Goal: Task Accomplishment & Management: Complete application form

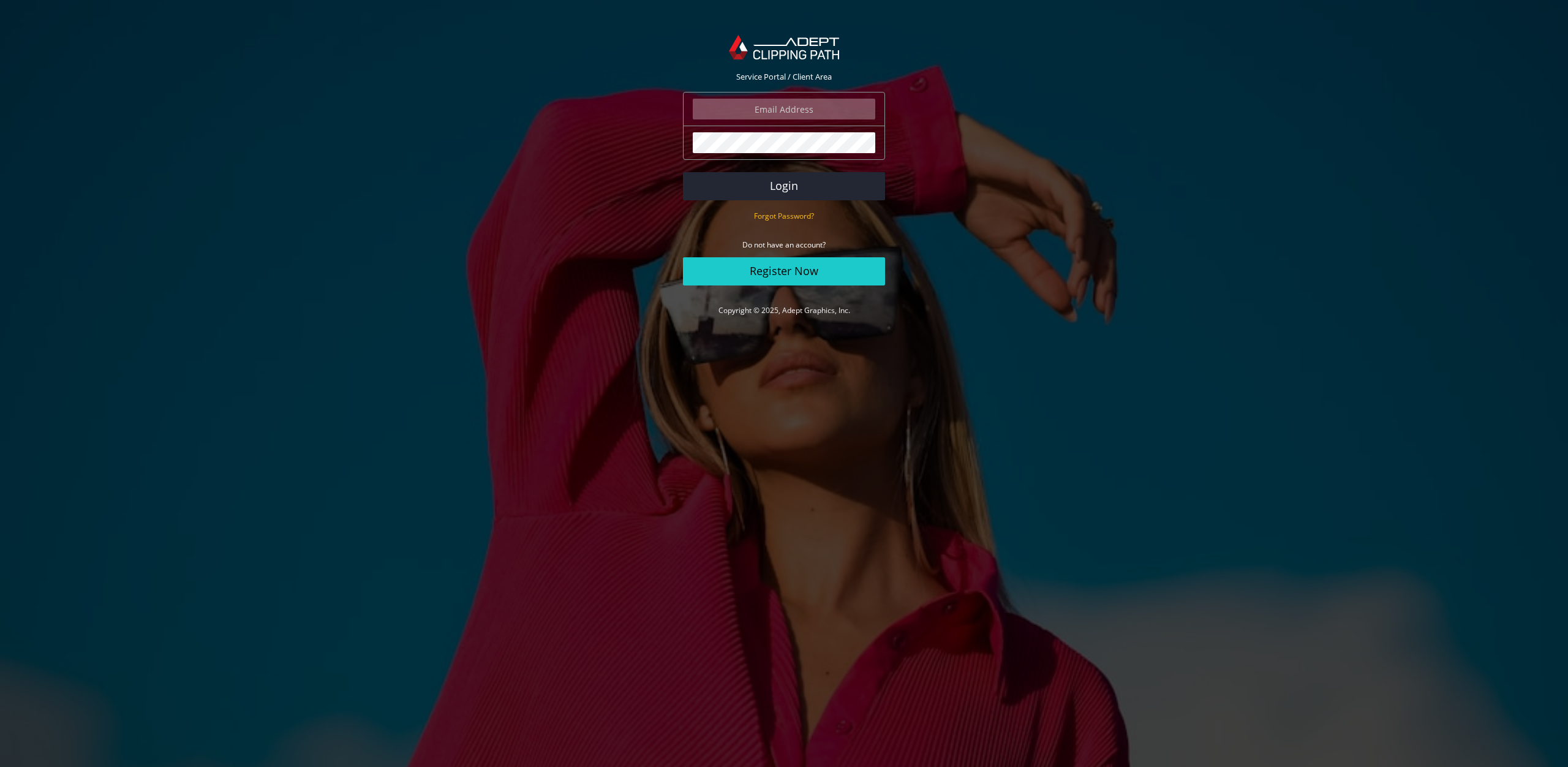
click at [787, 105] on input "email" at bounding box center [784, 109] width 183 height 21
click at [0, 334] on com-1password-button at bounding box center [0, 334] width 0 height 0
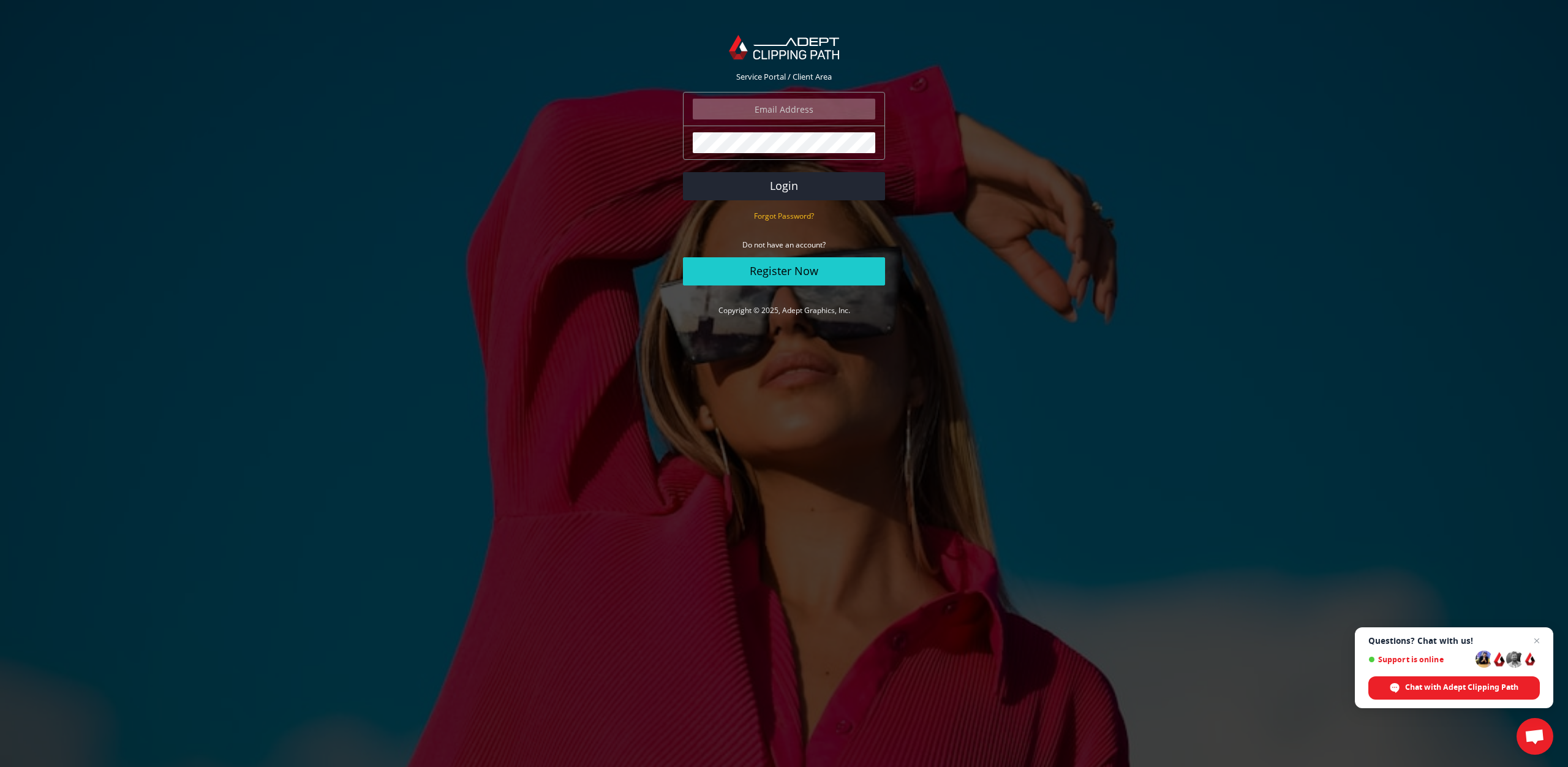
type input "david@davidjoel.com"
click at [771, 188] on button "Login" at bounding box center [783, 186] width 202 height 28
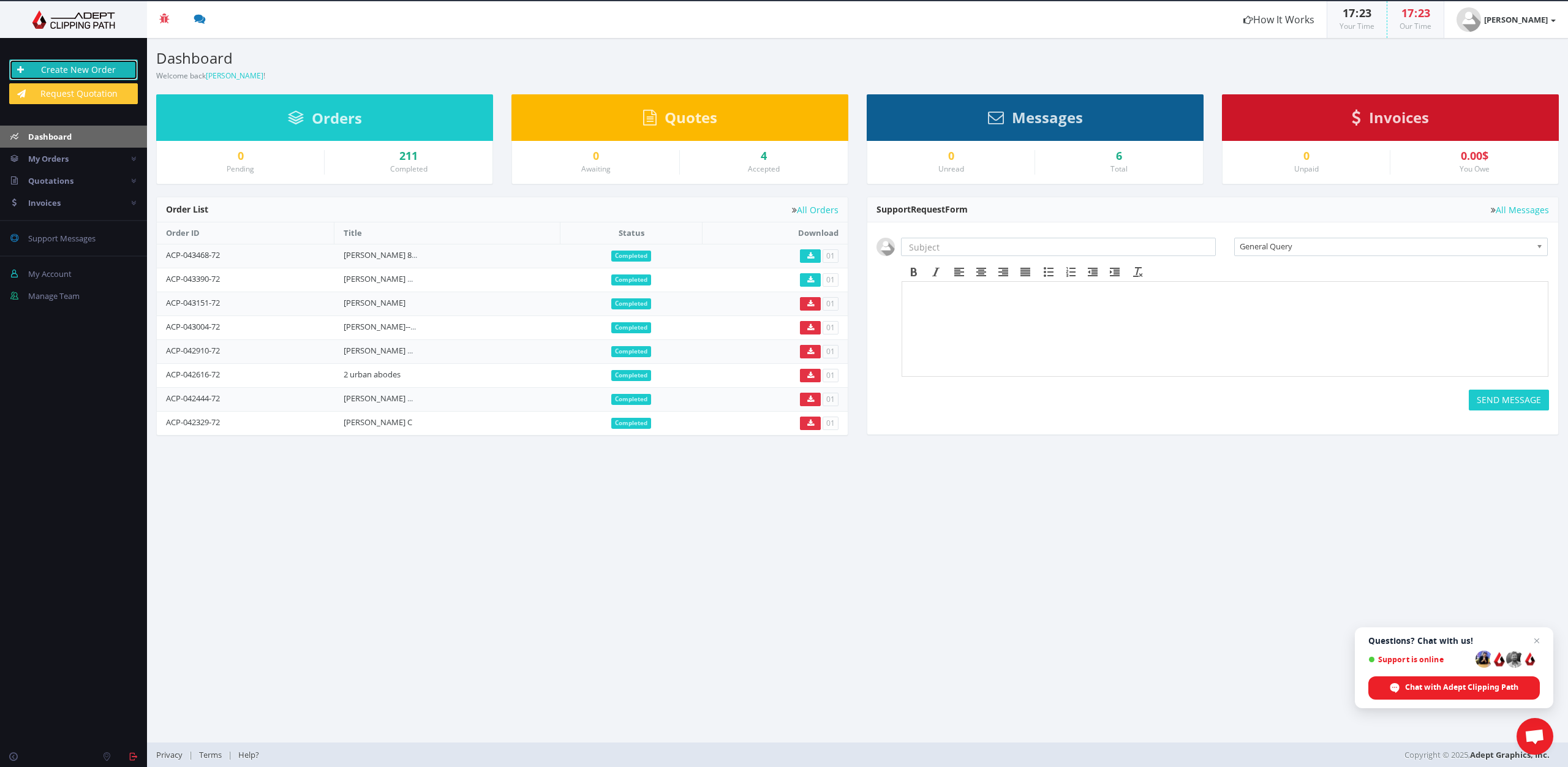
click at [58, 64] on link "Create New Order" at bounding box center [74, 69] width 128 height 21
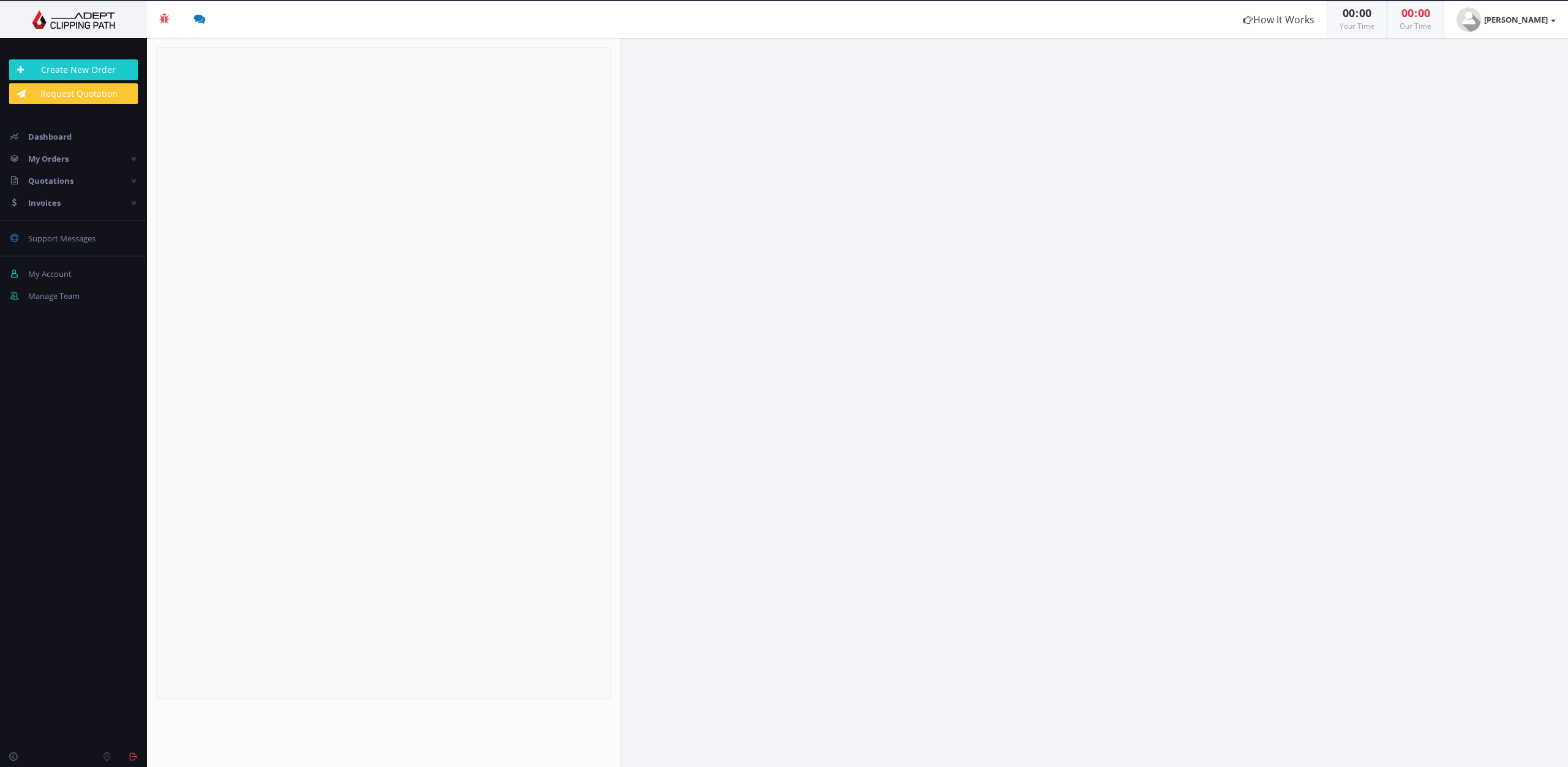
radio input "true"
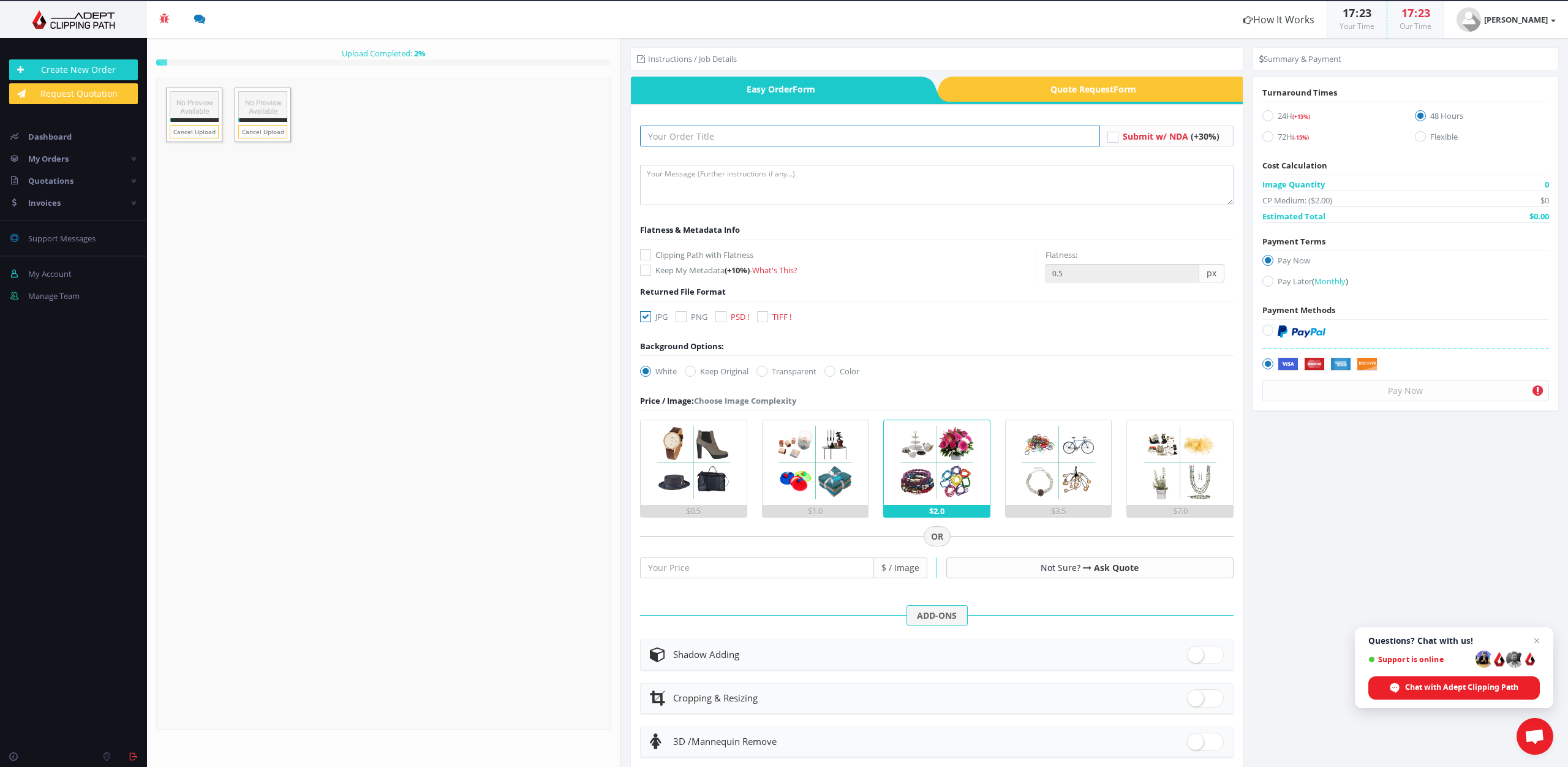
drag, startPoint x: 681, startPoint y: 137, endPoint x: 673, endPoint y: 130, distance: 10.6
click at [681, 137] on input "text" at bounding box center [869, 135] width 459 height 21
click at [652, 139] on input "amy & Rachel Urban" at bounding box center [869, 135] width 459 height 21
click at [751, 132] on input "Amy & Rachel Urban" at bounding box center [869, 135] width 459 height 21
type input "Amy & Rachel Urban 9-9-2025"
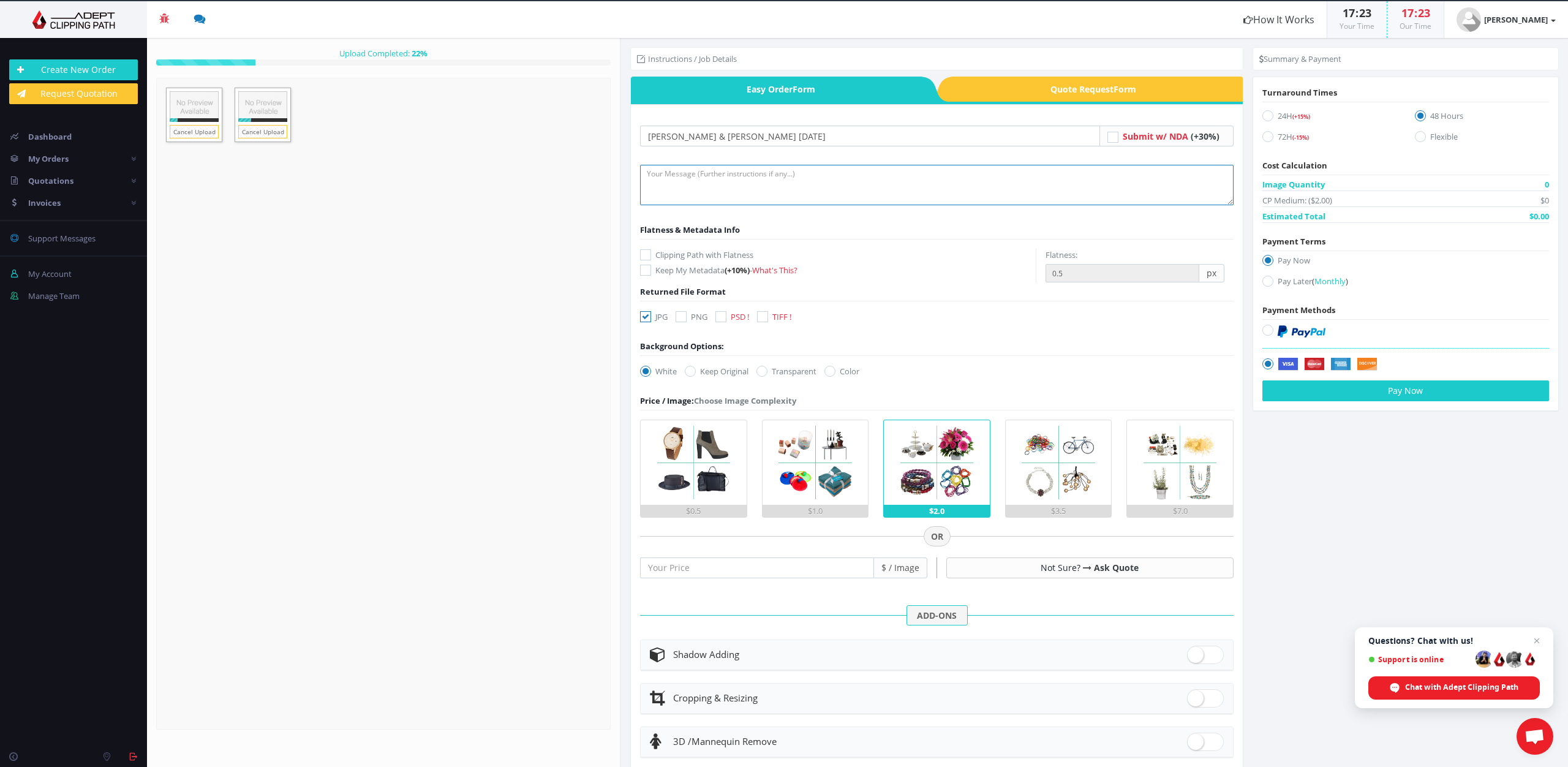
click at [674, 184] on textarea at bounding box center [936, 185] width 593 height 40
type textarea "Please clip and deliver as transparent png"
drag, startPoint x: 683, startPoint y: 315, endPoint x: 666, endPoint y: 314, distance: 17.0
click at [682, 315] on icon at bounding box center [681, 317] width 11 height 11
click at [682, 315] on input "PNG" at bounding box center [683, 317] width 8 height 8
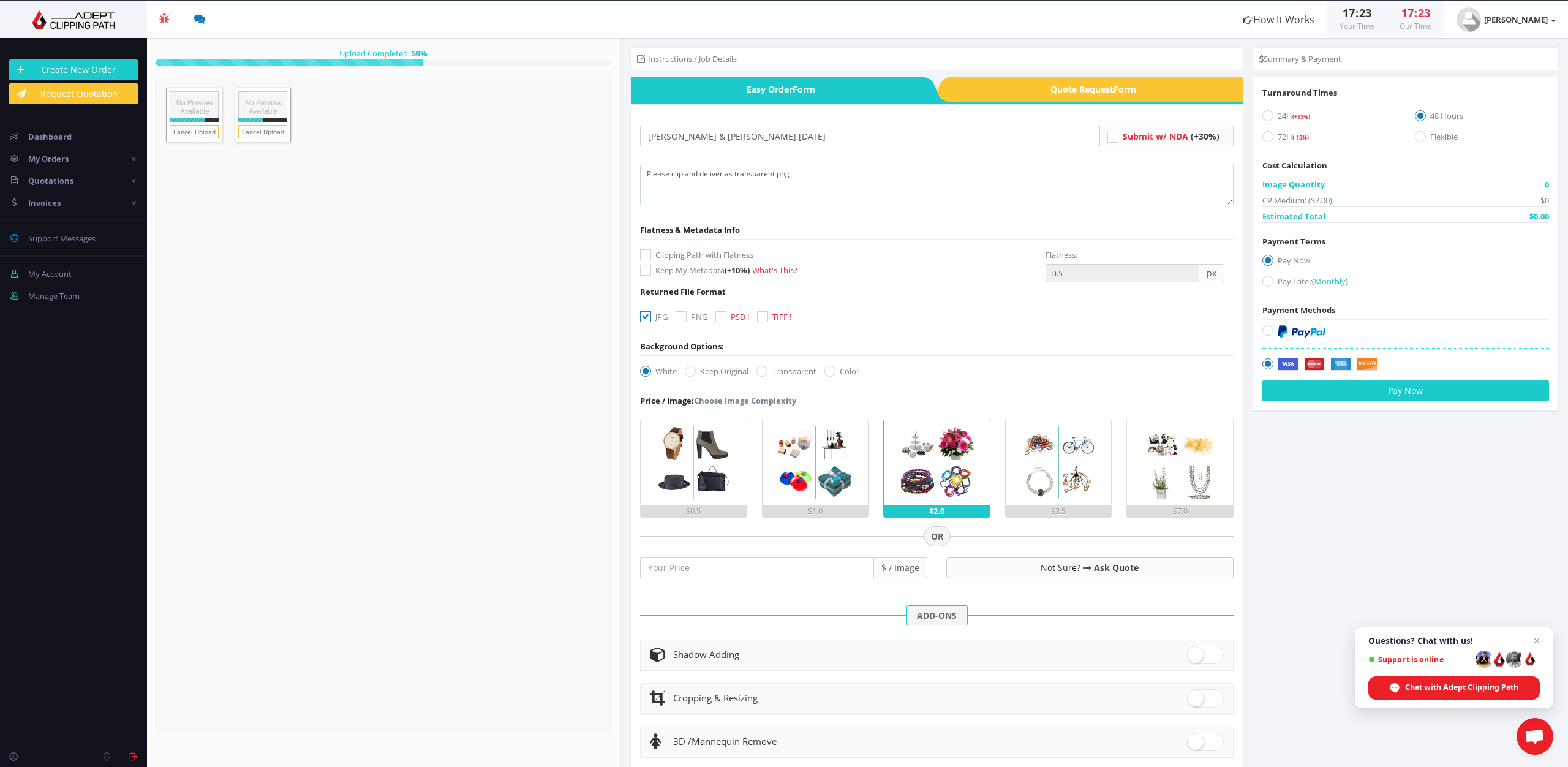
checkbox input "true"
click at [648, 313] on icon at bounding box center [645, 317] width 11 height 11
click at [648, 313] on input "JPG" at bounding box center [647, 317] width 8 height 8
checkbox input "false"
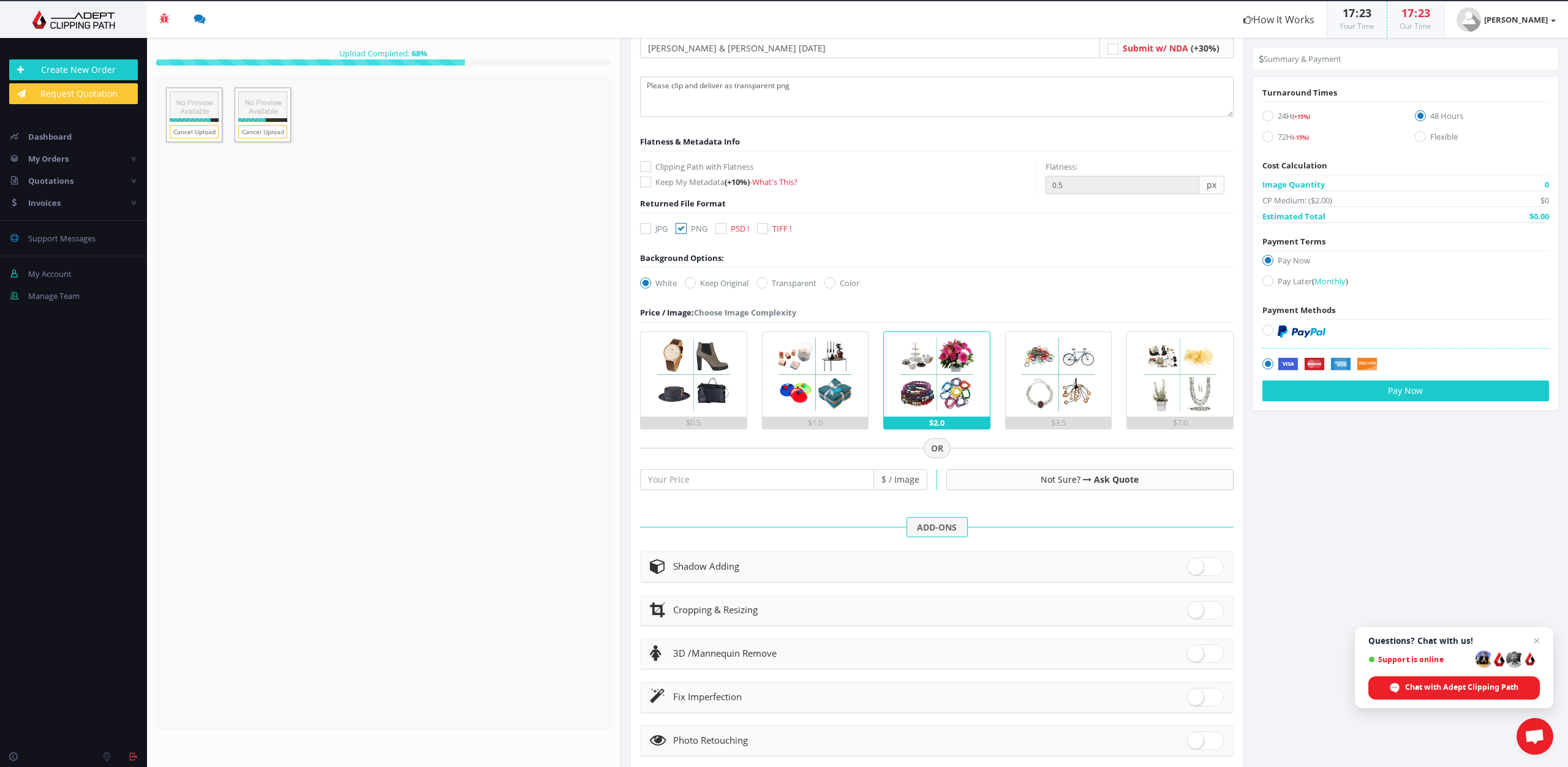
scroll to position [164, 0]
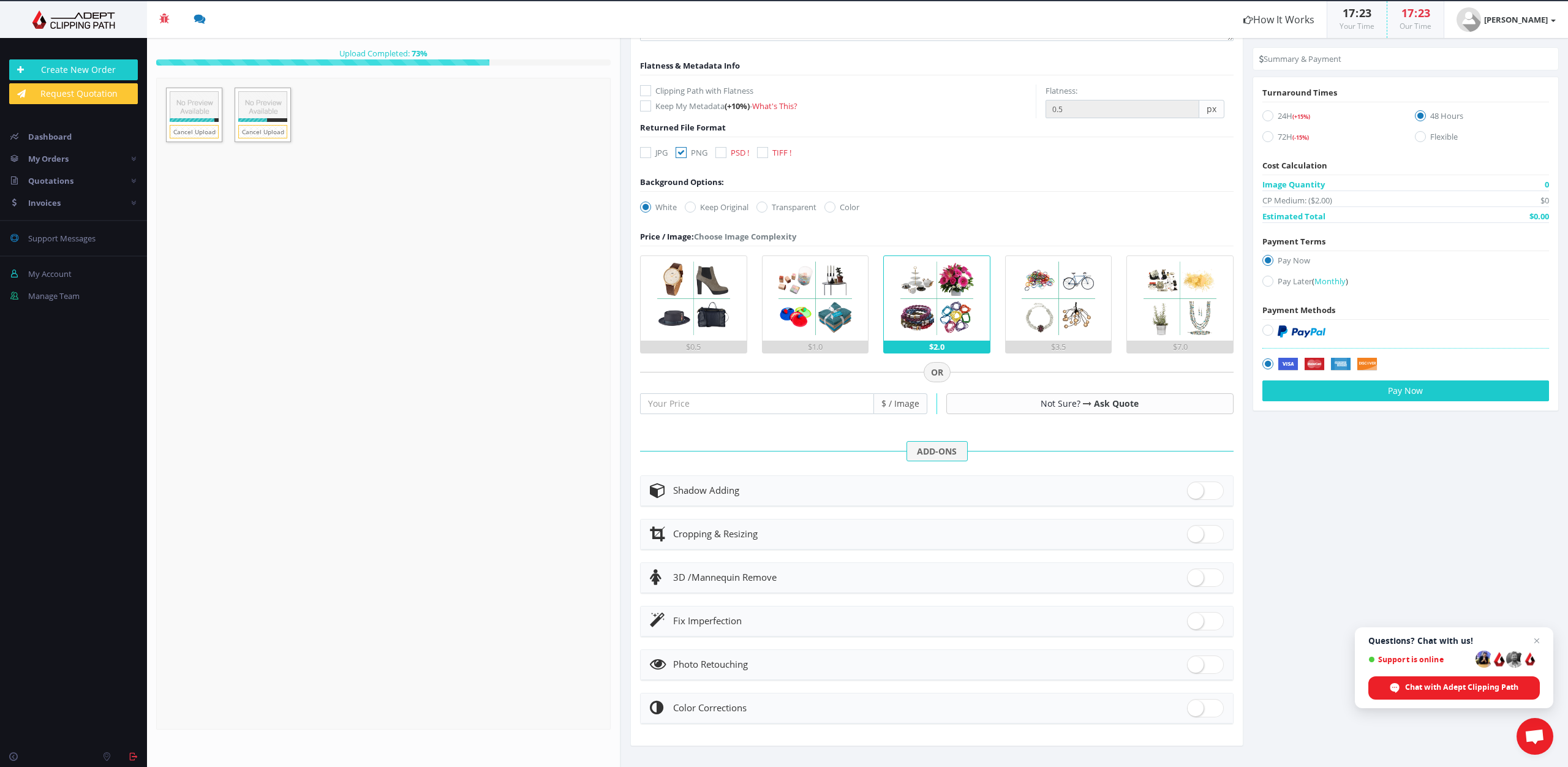
click at [761, 205] on icon at bounding box center [762, 207] width 11 height 11
click at [761, 205] on input "Transparent" at bounding box center [763, 207] width 8 height 8
radio input "true"
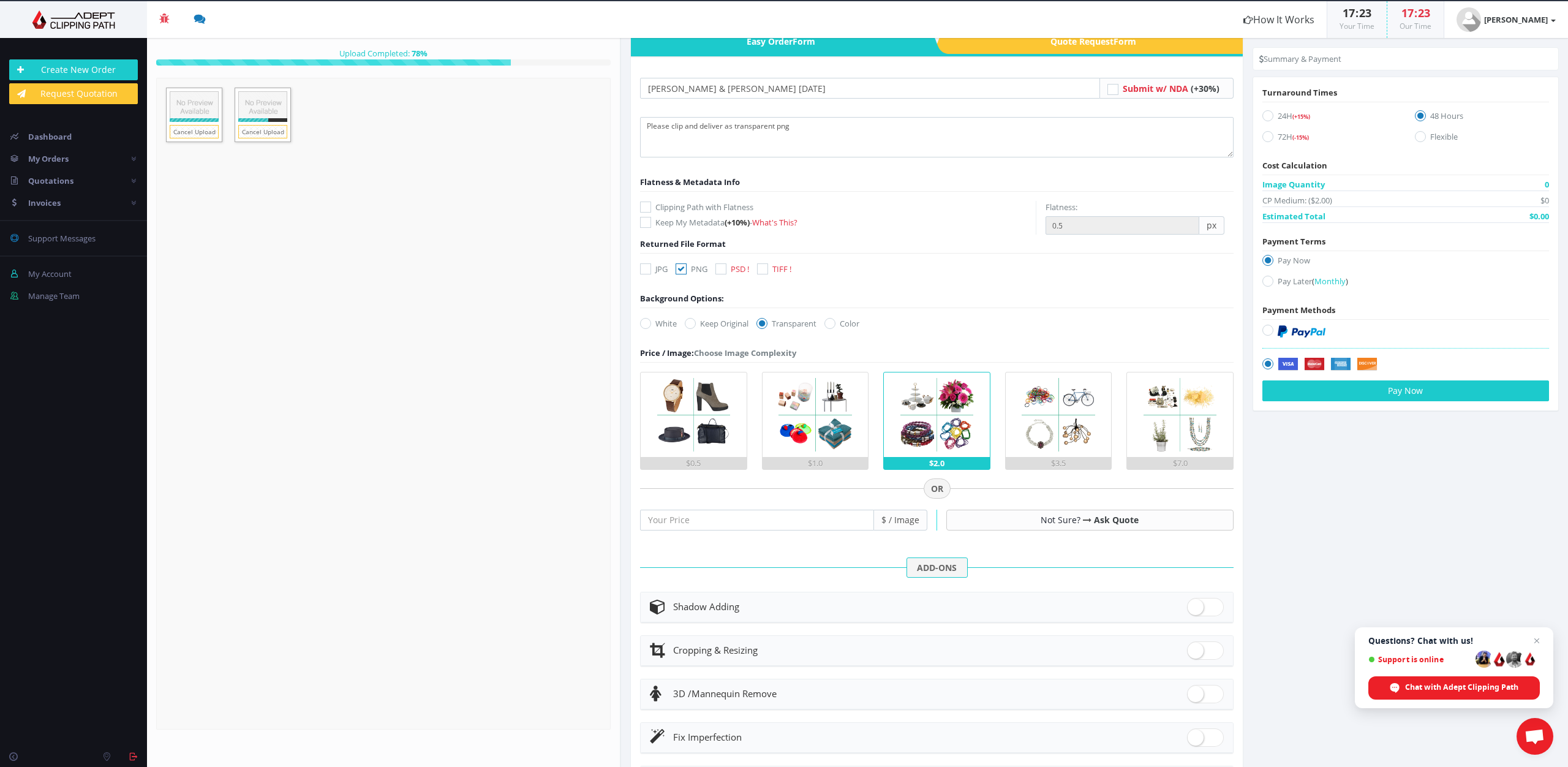
scroll to position [0, 0]
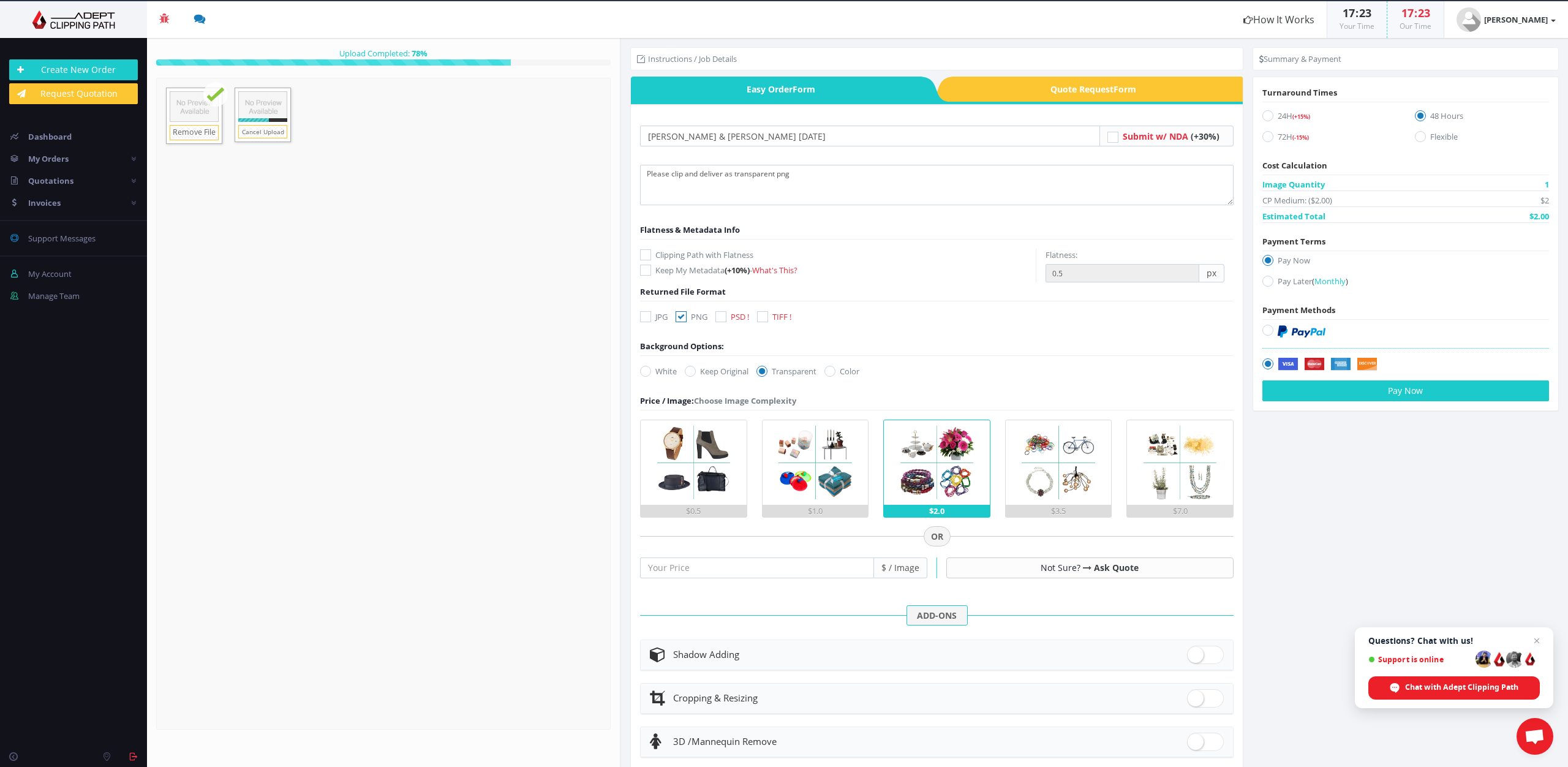
click at [1264, 137] on icon at bounding box center [1268, 137] width 11 height 11
click at [1265, 137] on input "72H (-15%)" at bounding box center [1269, 137] width 8 height 8
radio input "true"
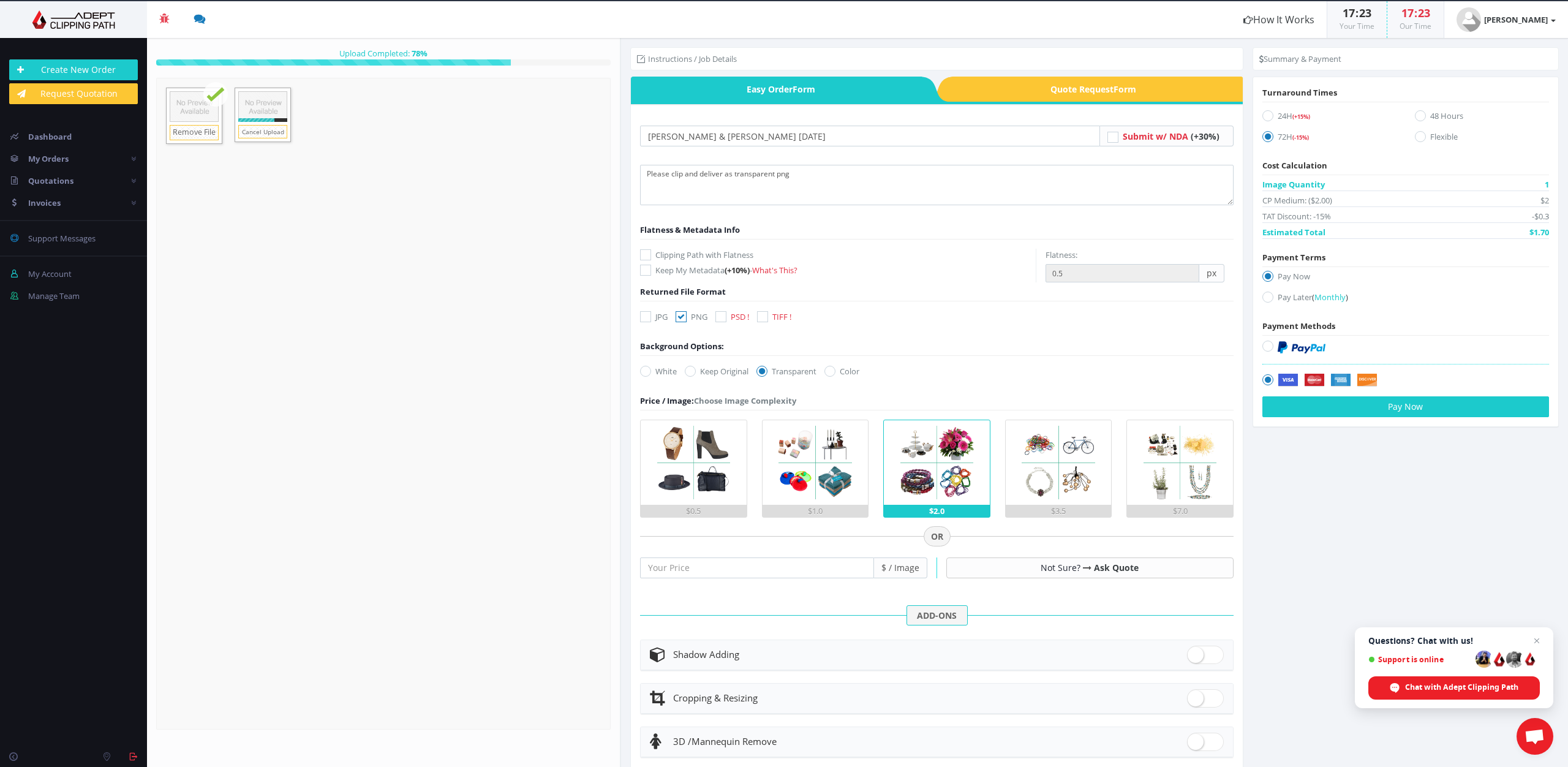
click at [1267, 297] on icon at bounding box center [1268, 297] width 11 height 11
click at [1267, 297] on input "Pay Later ( Monthly )" at bounding box center [1269, 297] width 8 height 8
radio input "true"
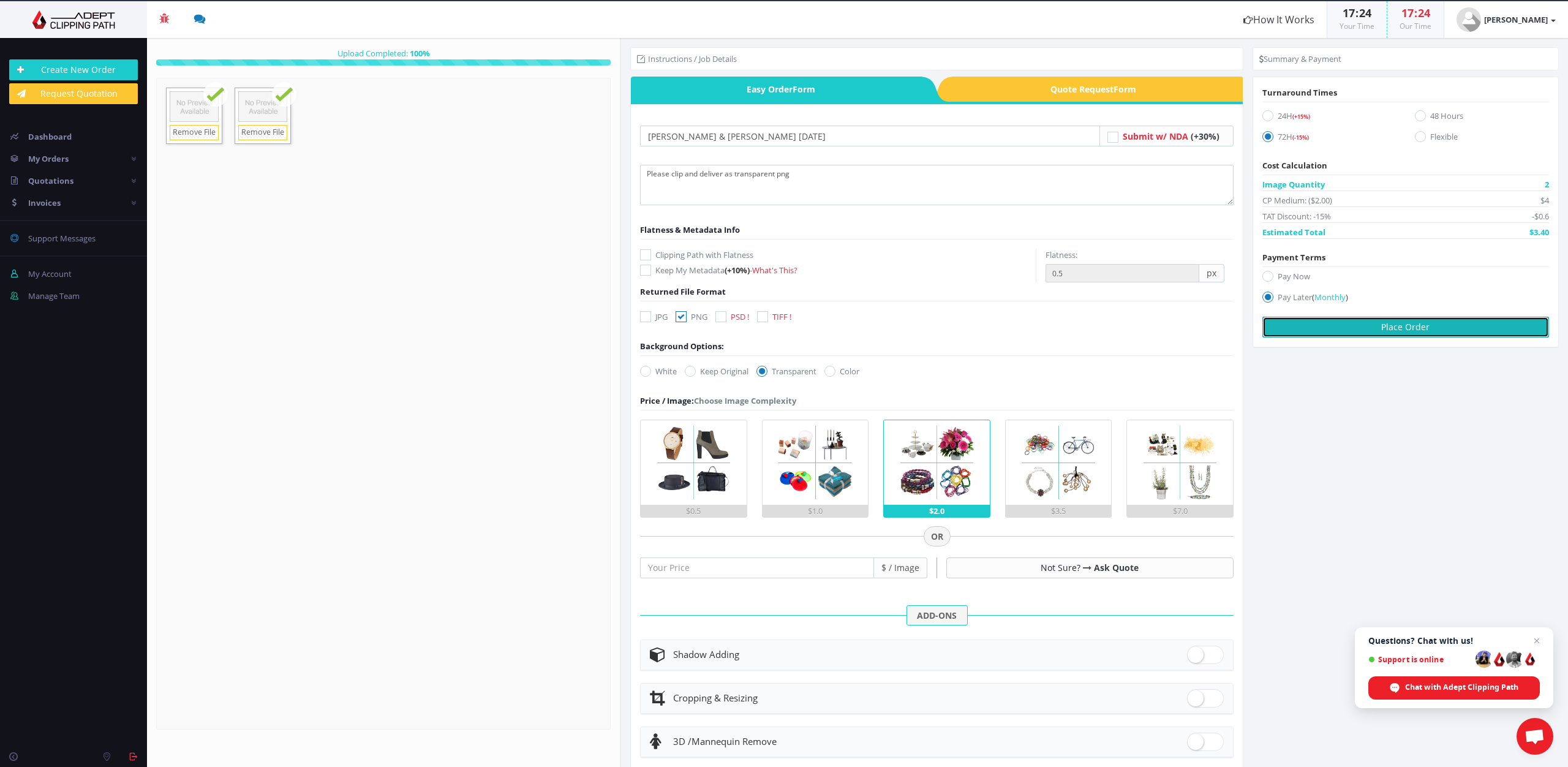
click at [1355, 327] on button "Place Order" at bounding box center [1405, 327] width 287 height 21
